Goal: Information Seeking & Learning: Learn about a topic

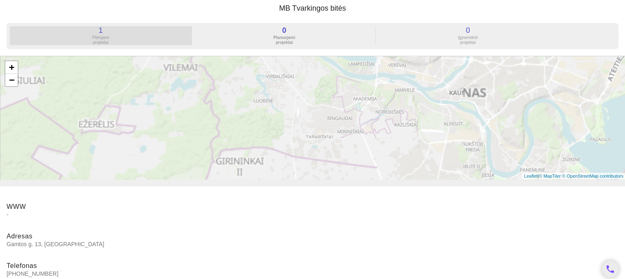
scroll to position [23, 0]
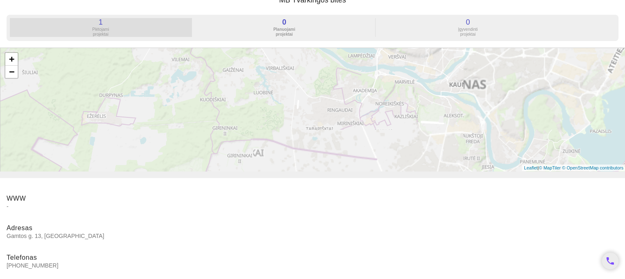
click at [107, 30] on div "Plėtojami projektai" at bounding box center [101, 32] width 182 height 10
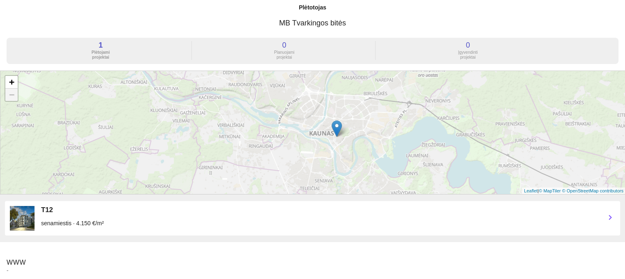
click at [46, 221] on div "senamiestis · 4.150 €/m²" at bounding box center [319, 223] width 557 height 8
click at [23, 220] on img at bounding box center [22, 218] width 25 height 25
click at [43, 214] on div "T12" at bounding box center [319, 210] width 557 height 8
drag, startPoint x: 111, startPoint y: 223, endPoint x: 30, endPoint y: 215, distance: 81.3
click at [30, 215] on div "T12 senamiestis · 4.150 €/m² chevron_right" at bounding box center [312, 218] width 615 height 34
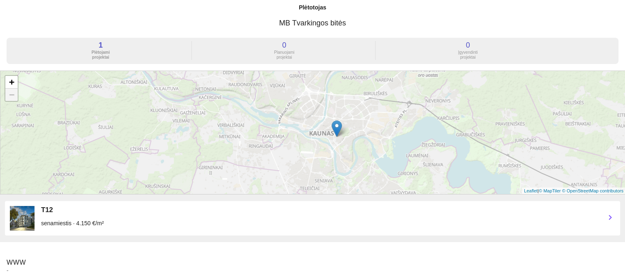
click at [119, 218] on div "T12 senamiestis · 4.150 €/m²" at bounding box center [319, 218] width 557 height 25
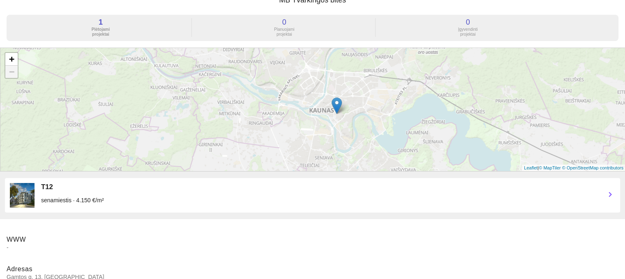
scroll to position [23, 0]
click at [23, 204] on img at bounding box center [22, 195] width 25 height 25
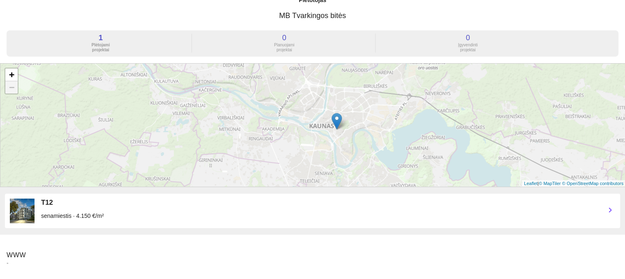
scroll to position [0, 0]
